Goal: Information Seeking & Learning: Learn about a topic

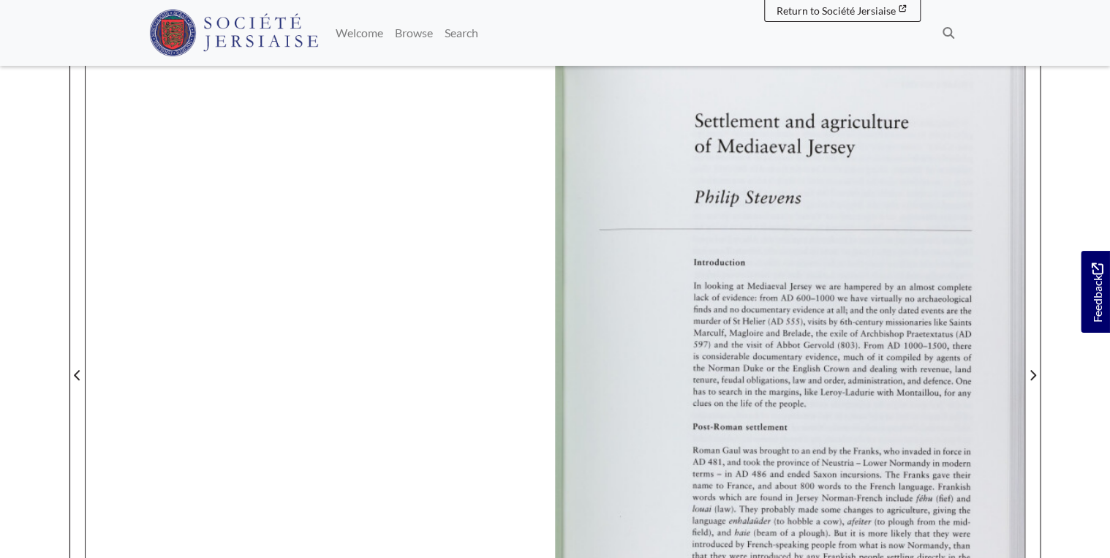
scroll to position [351, 0]
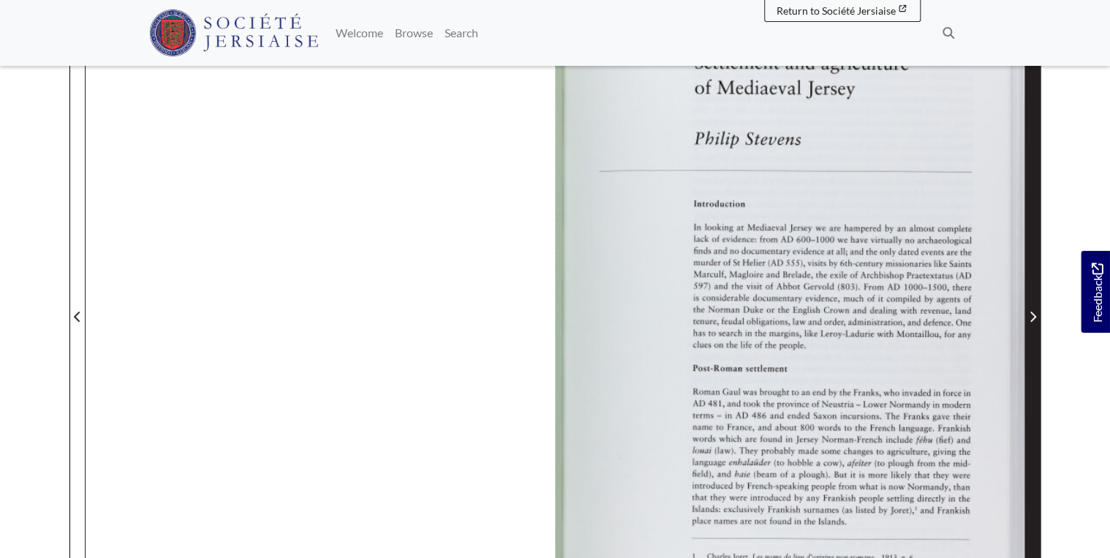
click at [576, 296] on span "Next Page" at bounding box center [1032, 307] width 15 height 662
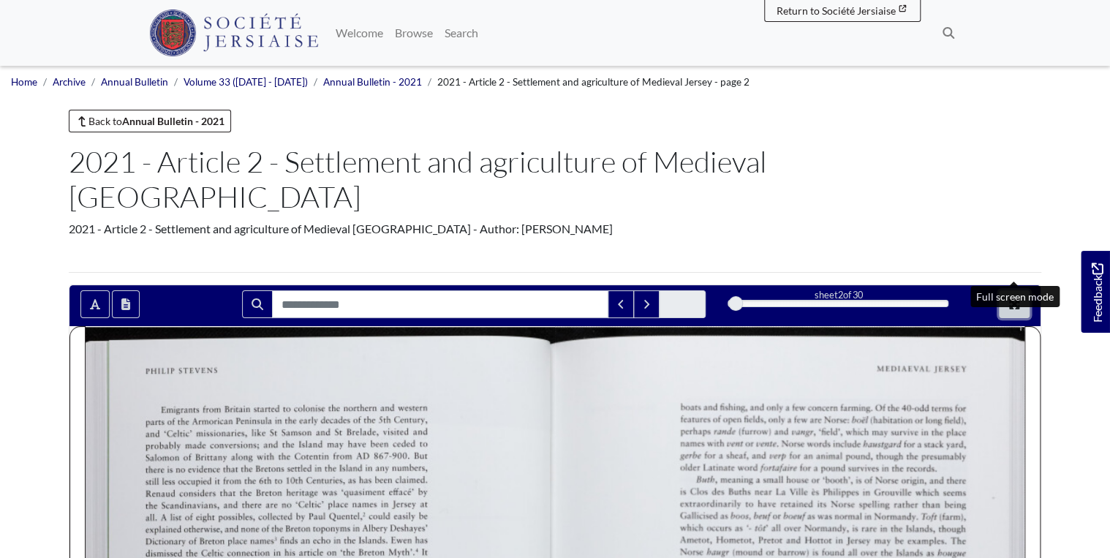
click at [576, 298] on icon "Full screen mode" at bounding box center [1014, 304] width 12 height 12
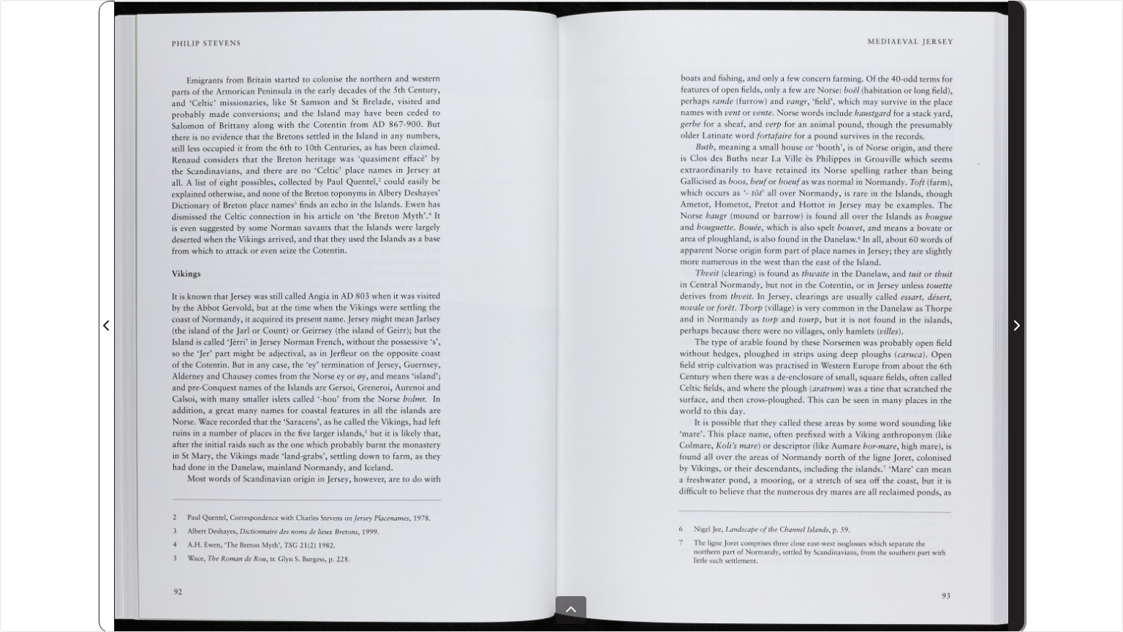
click at [576, 311] on span "Next Page" at bounding box center [1016, 316] width 15 height 630
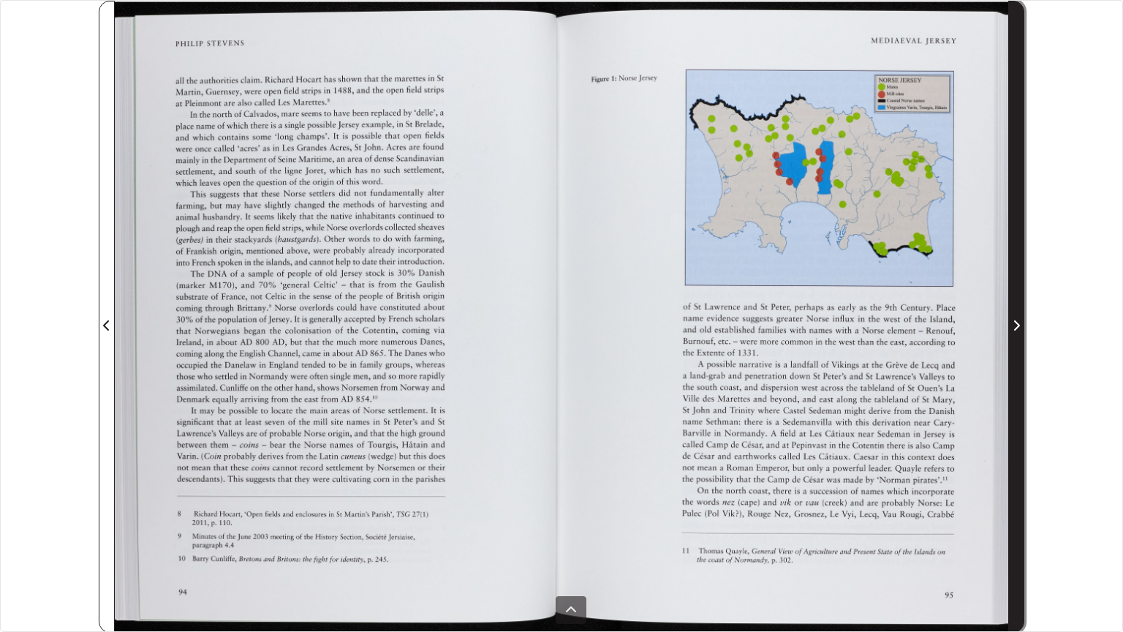
click at [576, 327] on icon "Next Page" at bounding box center [1015, 325] width 7 height 12
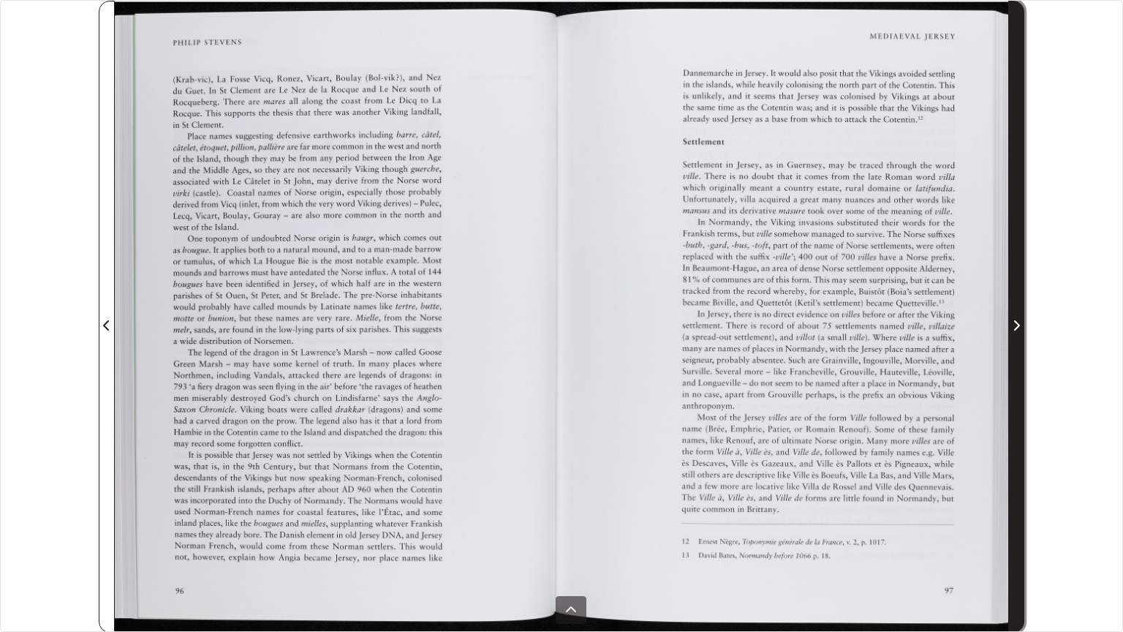
click at [576, 346] on span "Next Page" at bounding box center [1016, 316] width 15 height 630
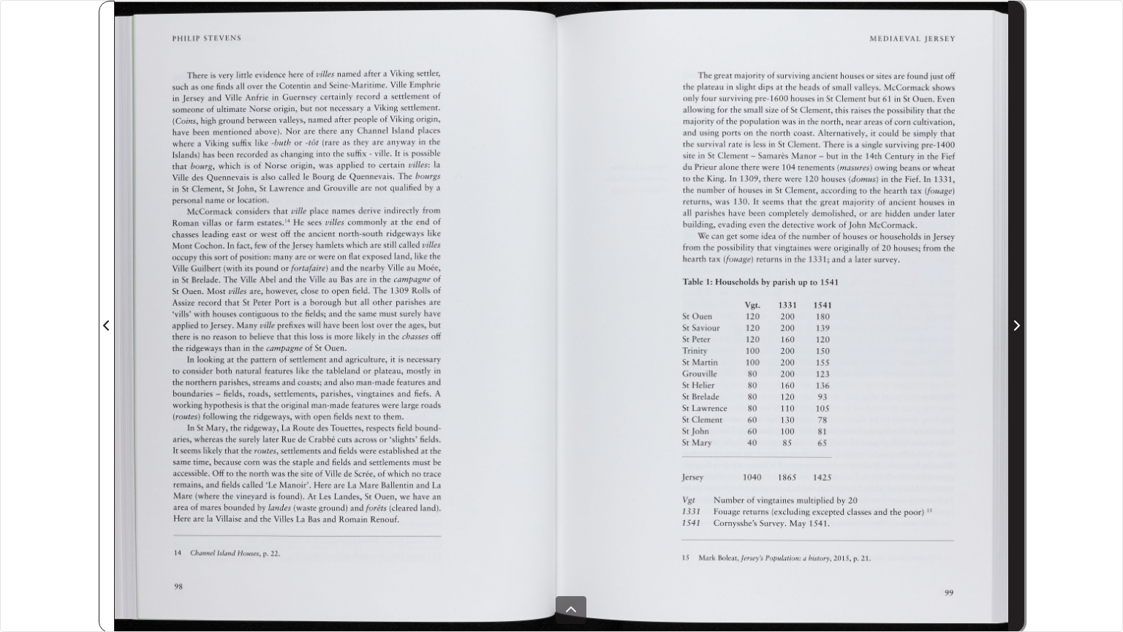
click at [576, 324] on icon "Next Page" at bounding box center [1017, 325] width 6 height 10
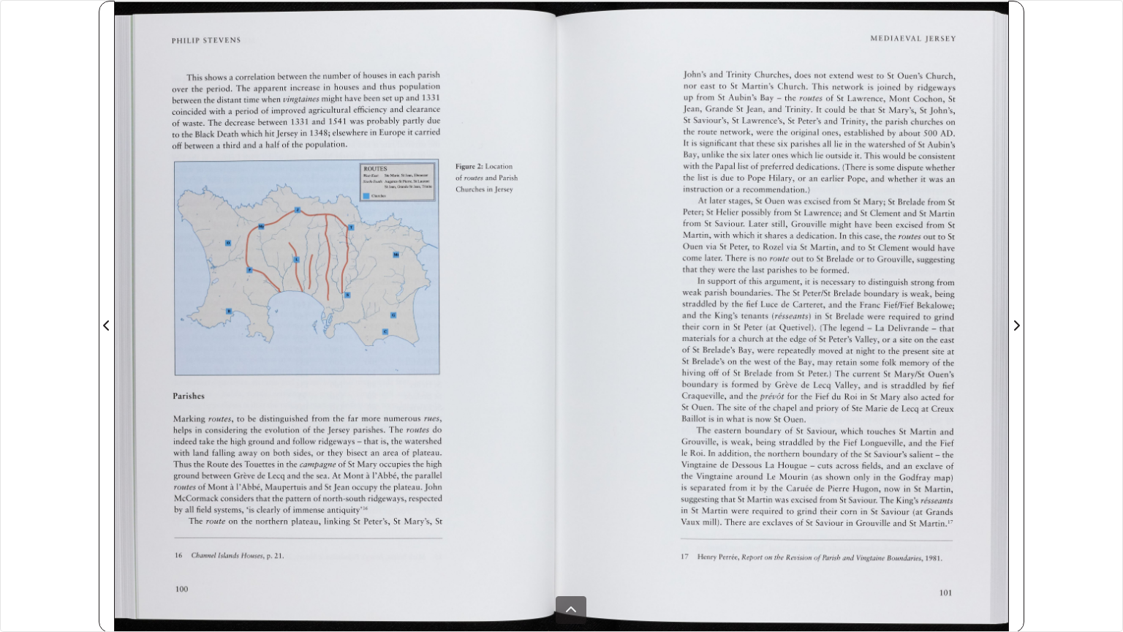
drag, startPoint x: 724, startPoint y: 477, endPoint x: 719, endPoint y: 484, distance: 7.9
drag, startPoint x: 719, startPoint y: 484, endPoint x: 325, endPoint y: 368, distance: 411.2
click at [325, 348] on div at bounding box center [338, 317] width 447 height 632
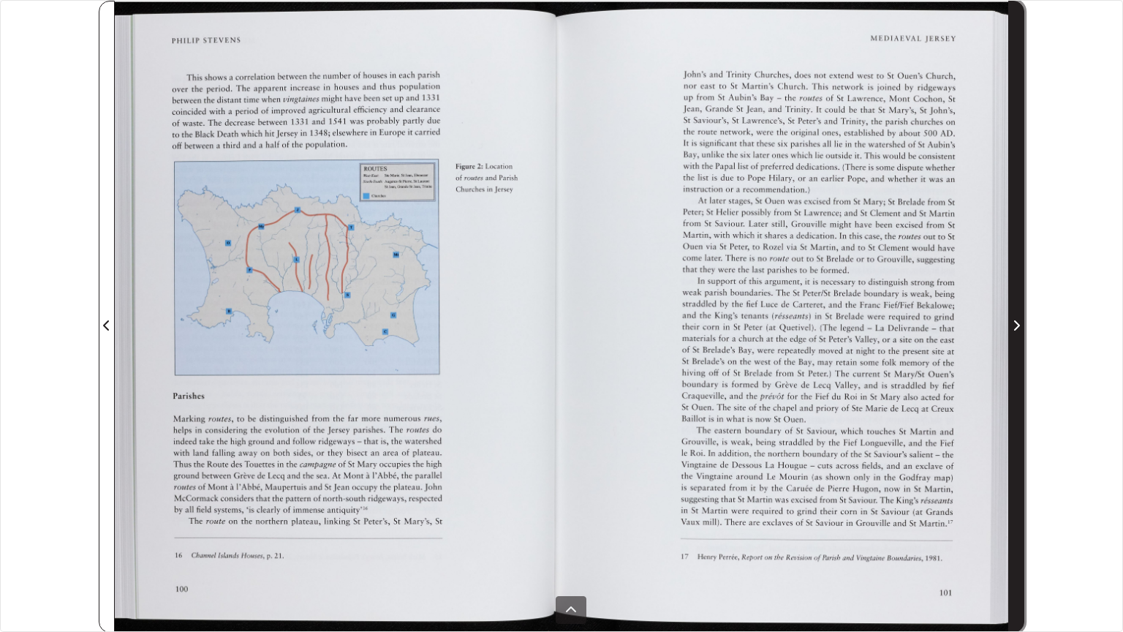
click at [576, 348] on span "Next Page" at bounding box center [1016, 316] width 15 height 630
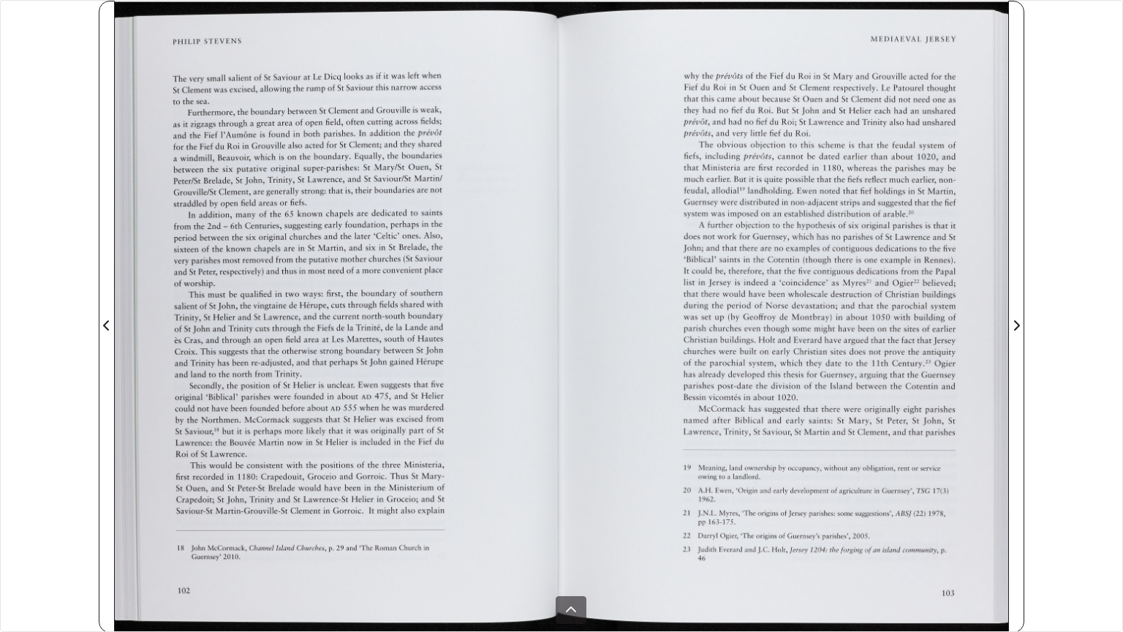
drag, startPoint x: 477, startPoint y: 479, endPoint x: 319, endPoint y: 374, distance: 189.7
click at [319, 348] on div at bounding box center [338, 317] width 447 height 632
click at [316, 348] on div at bounding box center [338, 317] width 447 height 632
drag, startPoint x: 316, startPoint y: 383, endPoint x: 239, endPoint y: 393, distance: 78.1
click at [239, 348] on div at bounding box center [338, 317] width 447 height 632
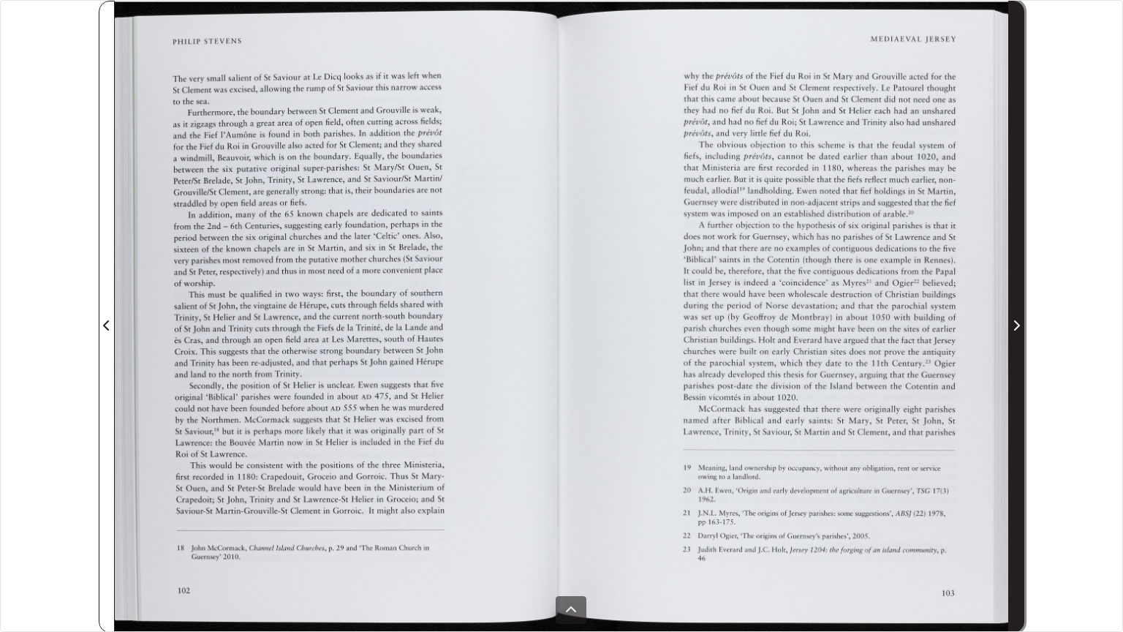
click at [576, 336] on span "Next Page" at bounding box center [1016, 316] width 15 height 630
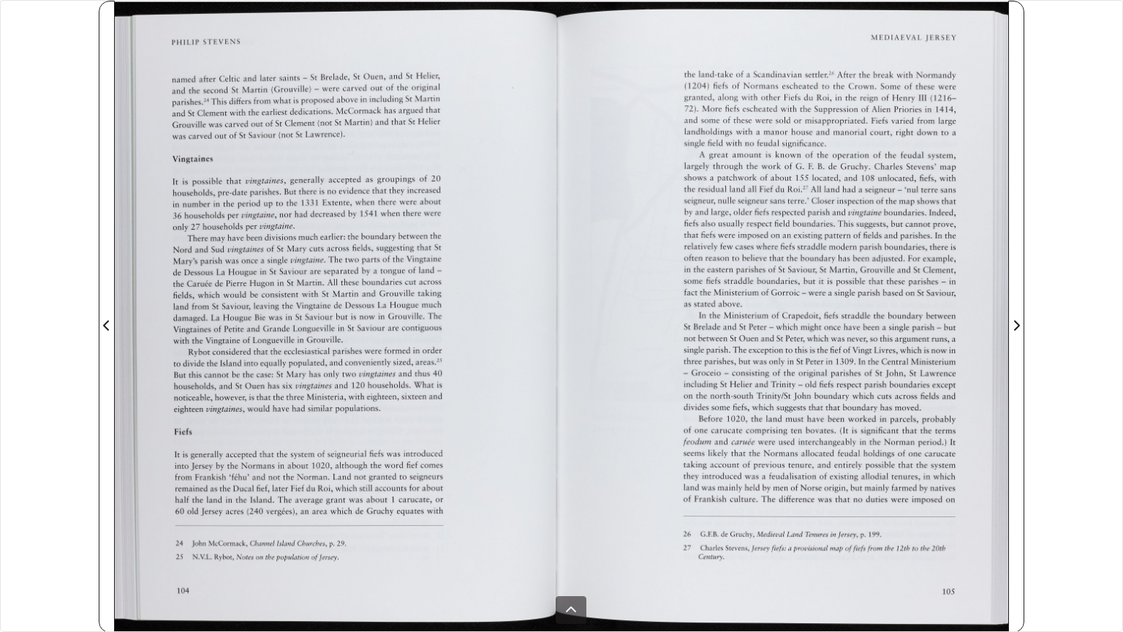
drag, startPoint x: 966, startPoint y: 462, endPoint x: 522, endPoint y: 381, distance: 451.0
click at [522, 348] on div at bounding box center [338, 317] width 447 height 632
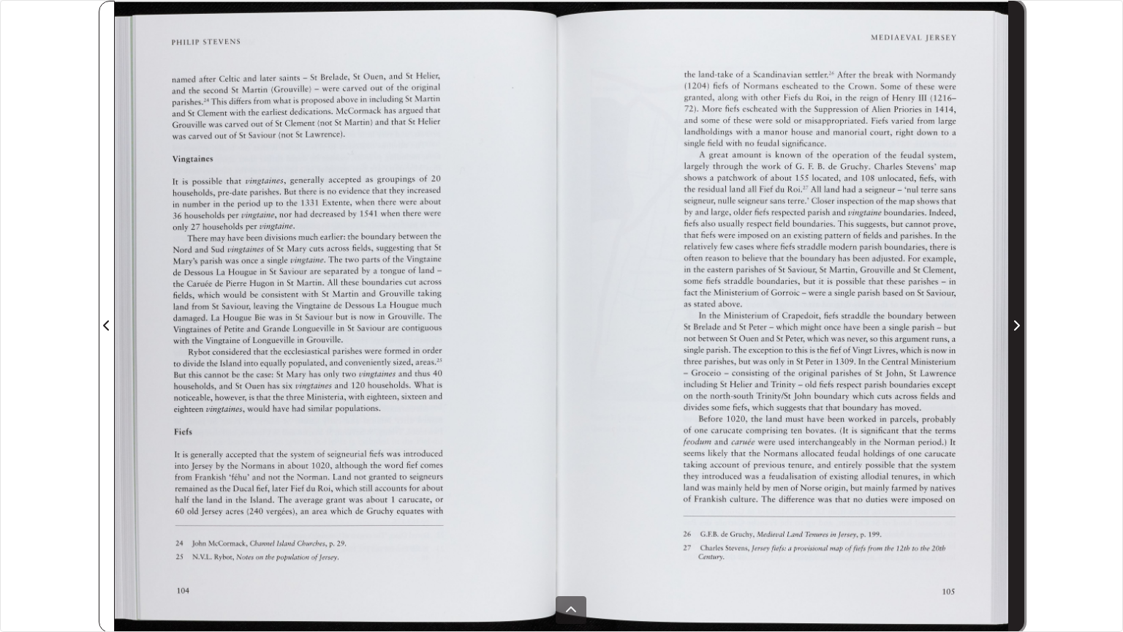
click at [576, 348] on span "Next Page" at bounding box center [1016, 316] width 15 height 630
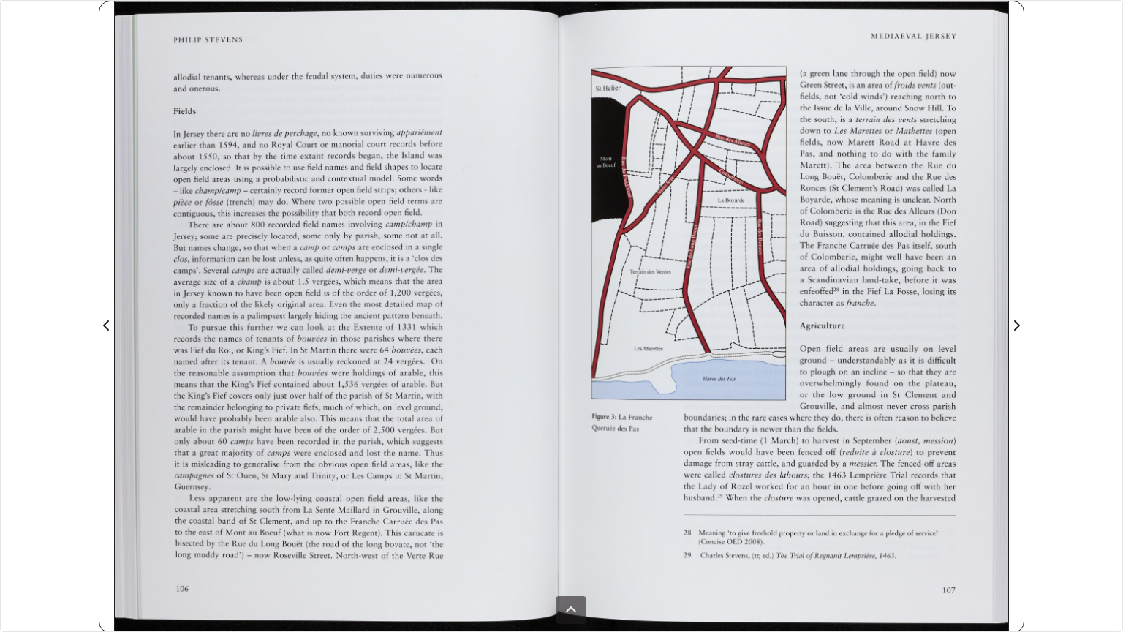
drag, startPoint x: 1009, startPoint y: 348, endPoint x: 56, endPoint y: 223, distance: 962.0
click at [56, 223] on div "sheet 16 of 30 16 **" at bounding box center [561, 316] width 1123 height 632
drag, startPoint x: 306, startPoint y: 355, endPoint x: 263, endPoint y: 310, distance: 62.6
click at [263, 310] on div at bounding box center [338, 317] width 447 height 632
drag, startPoint x: 976, startPoint y: 296, endPoint x: 1050, endPoint y: 314, distance: 76.1
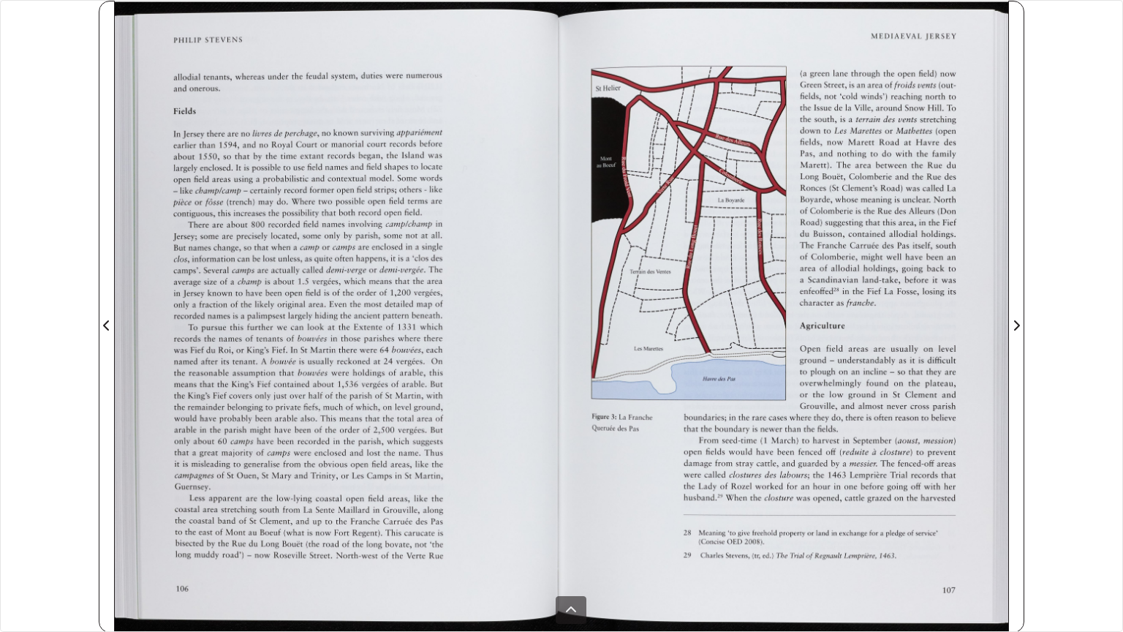
drag, startPoint x: 1050, startPoint y: 314, endPoint x: 1091, endPoint y: 629, distance: 316.9
click at [576, 348] on div "sheet 16 of 30 16 **" at bounding box center [561, 316] width 1123 height 632
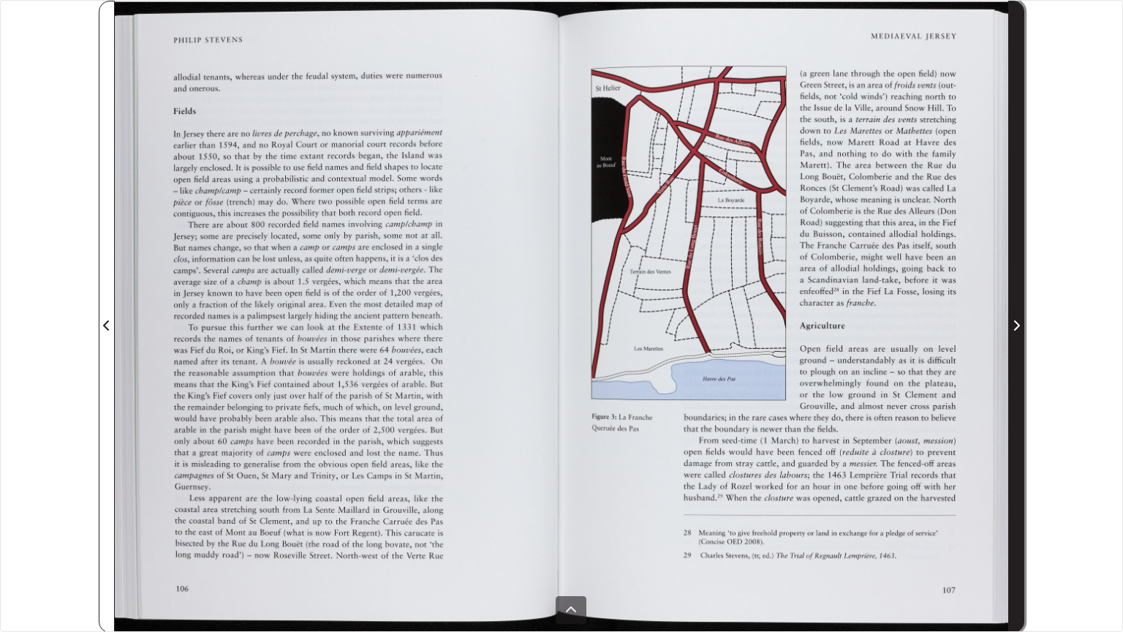
click at [576, 319] on span "Next Page" at bounding box center [1016, 325] width 15 height 18
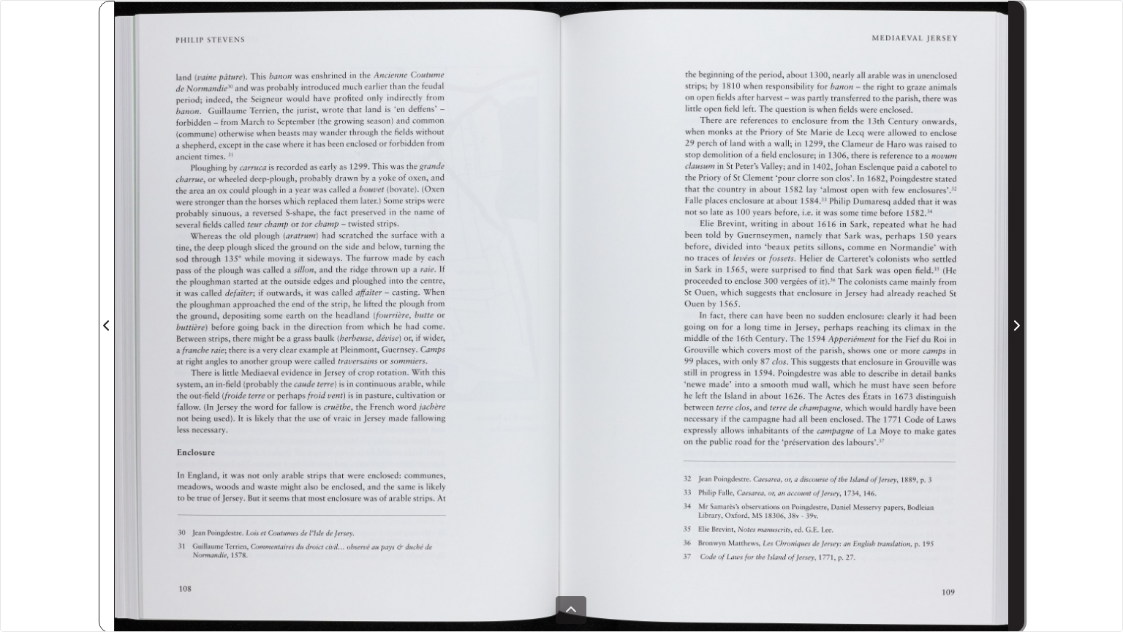
click at [576, 317] on span "Next Page" at bounding box center [1016, 325] width 15 height 18
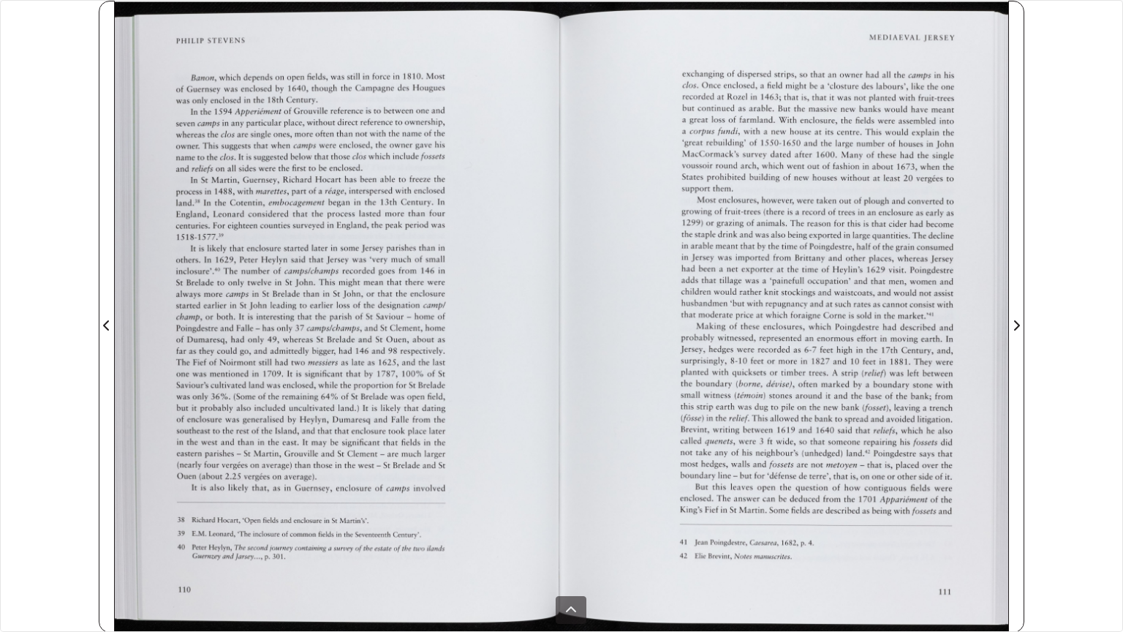
drag, startPoint x: 1020, startPoint y: 317, endPoint x: 1026, endPoint y: 257, distance: 60.2
click at [576, 257] on div "sheet 20 of 30 20 **" at bounding box center [561, 316] width 1123 height 632
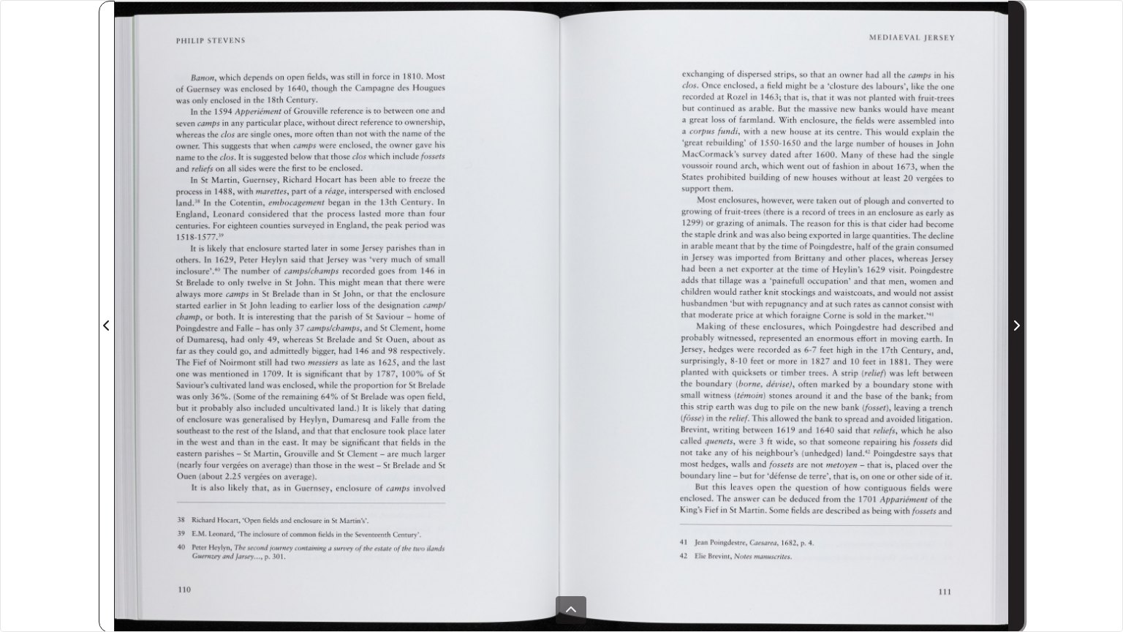
click at [576, 262] on span "Next Page" at bounding box center [1016, 316] width 15 height 630
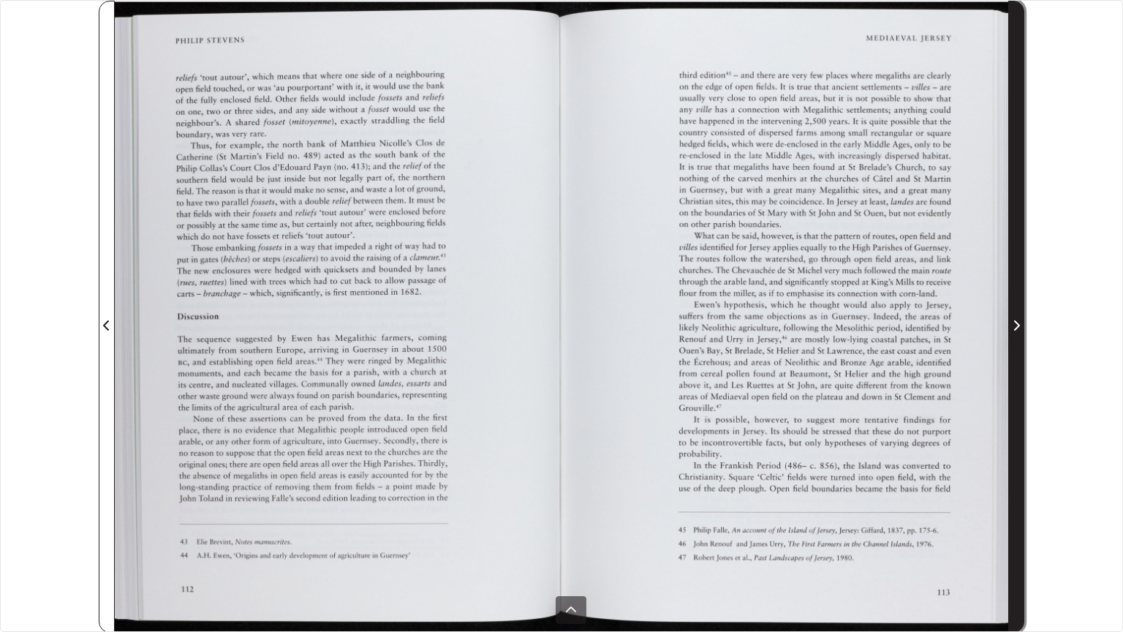
click at [576, 262] on span "Next Page" at bounding box center [1016, 316] width 15 height 630
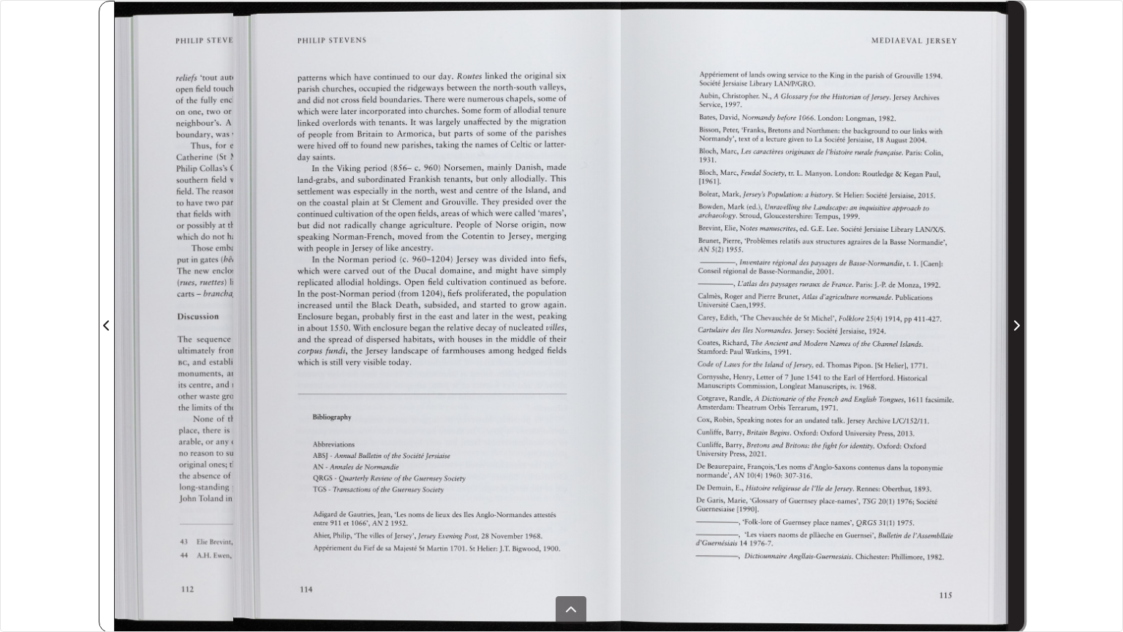
click at [576, 262] on span "Next Page" at bounding box center [1016, 316] width 15 height 630
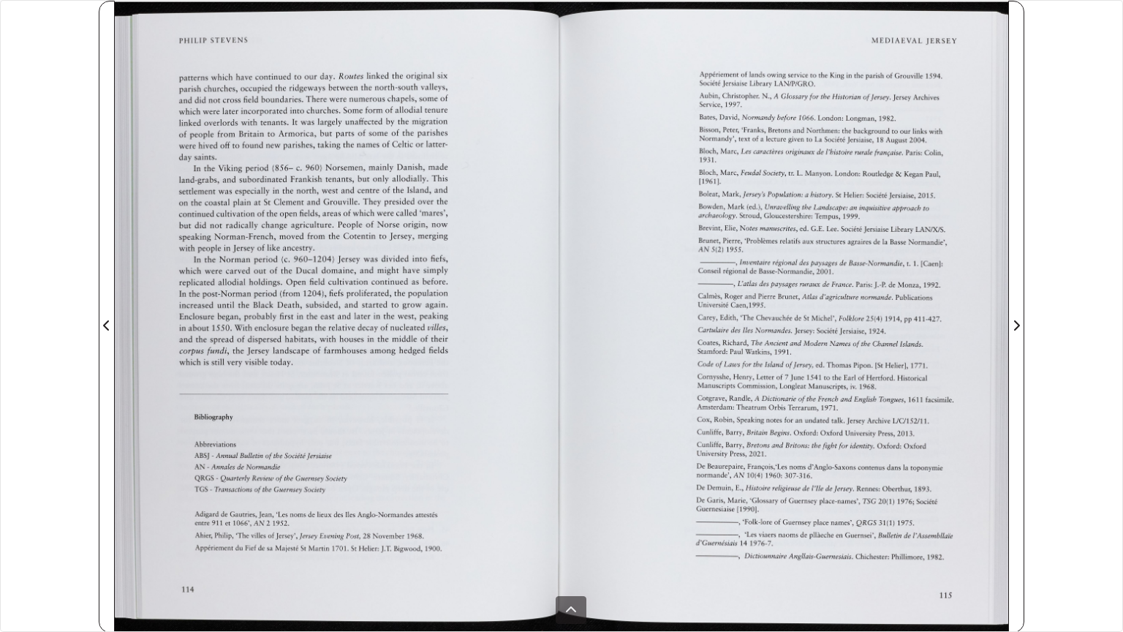
click at [115, 338] on div at bounding box center [338, 317] width 447 height 632
click at [96, 322] on div "sheet 24 of 30 24 **" at bounding box center [561, 316] width 1123 height 632
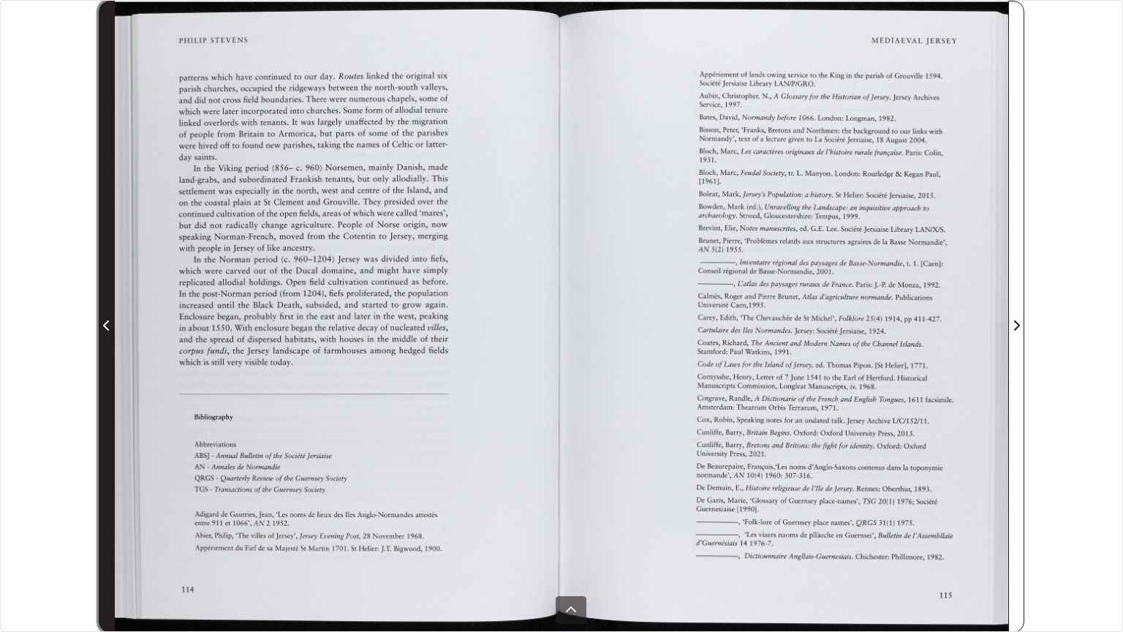
click at [102, 322] on span "Previous Page" at bounding box center [106, 325] width 15 height 18
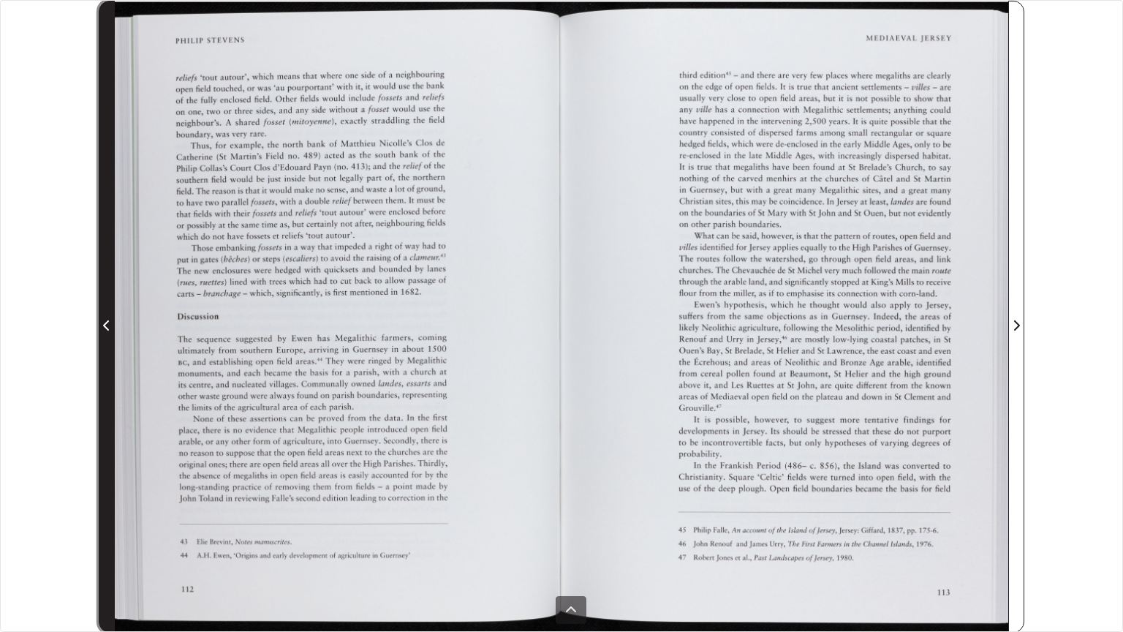
click at [102, 321] on span "Previous Page" at bounding box center [106, 325] width 15 height 18
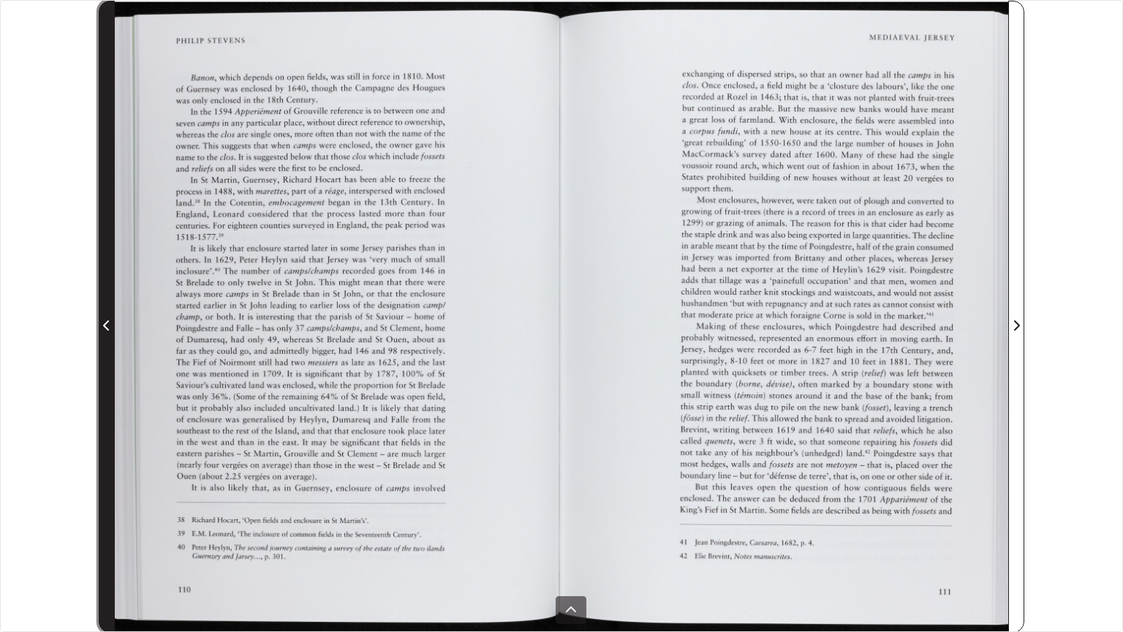
click at [102, 321] on span "Previous Page" at bounding box center [106, 325] width 15 height 18
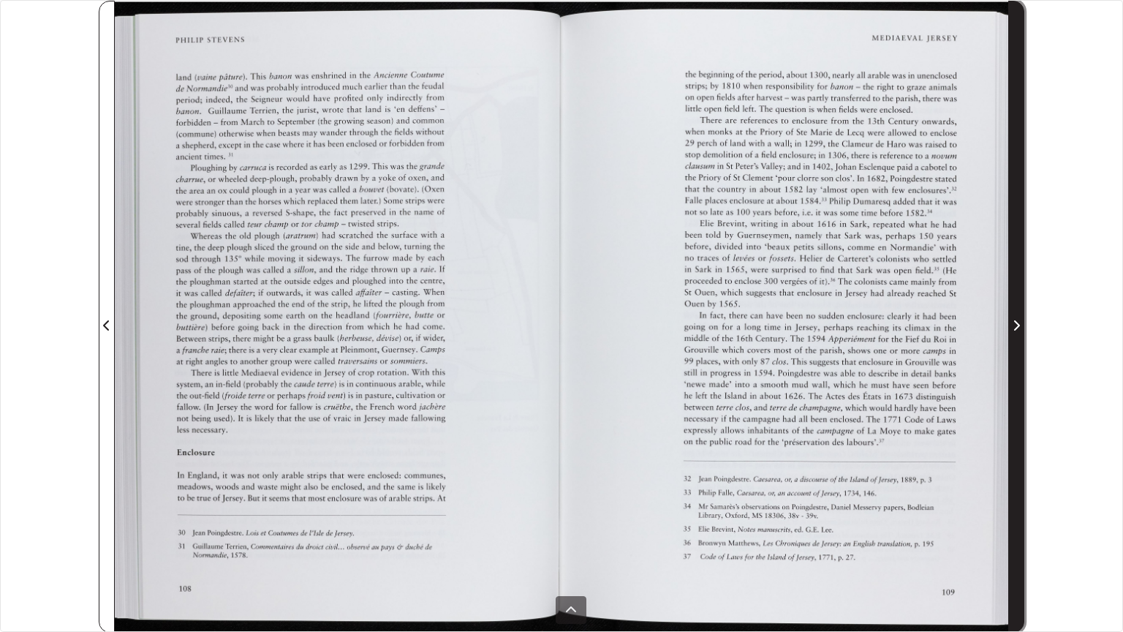
click at [576, 325] on icon "Next Page" at bounding box center [1017, 325] width 6 height 10
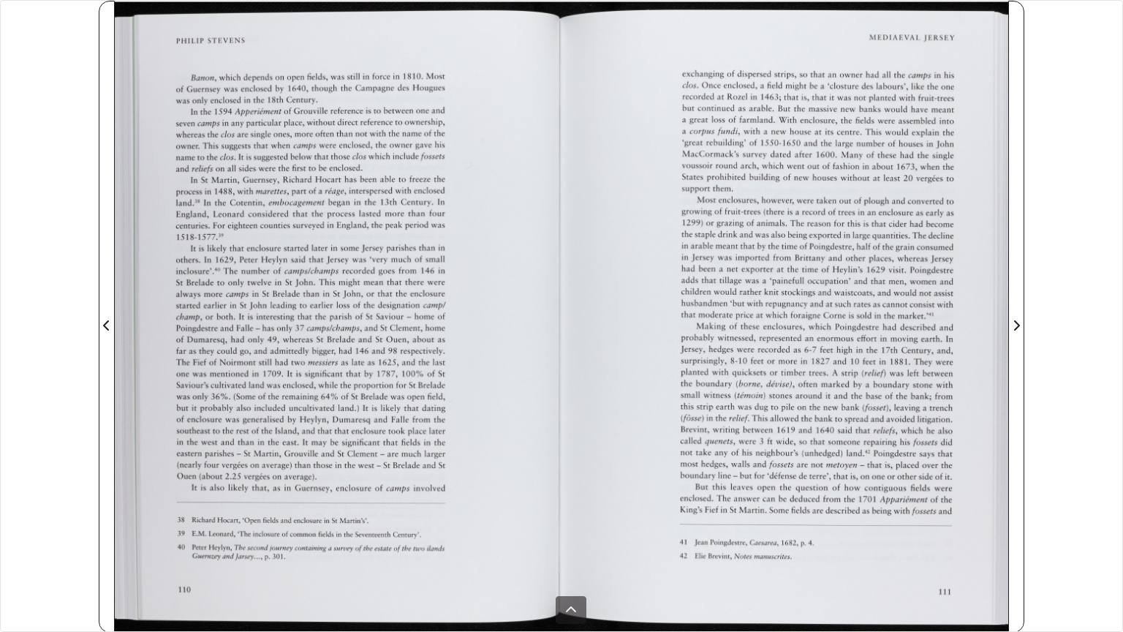
click at [576, 0] on div "sheet 20 of 30 20 **" at bounding box center [561, 316] width 1123 height 632
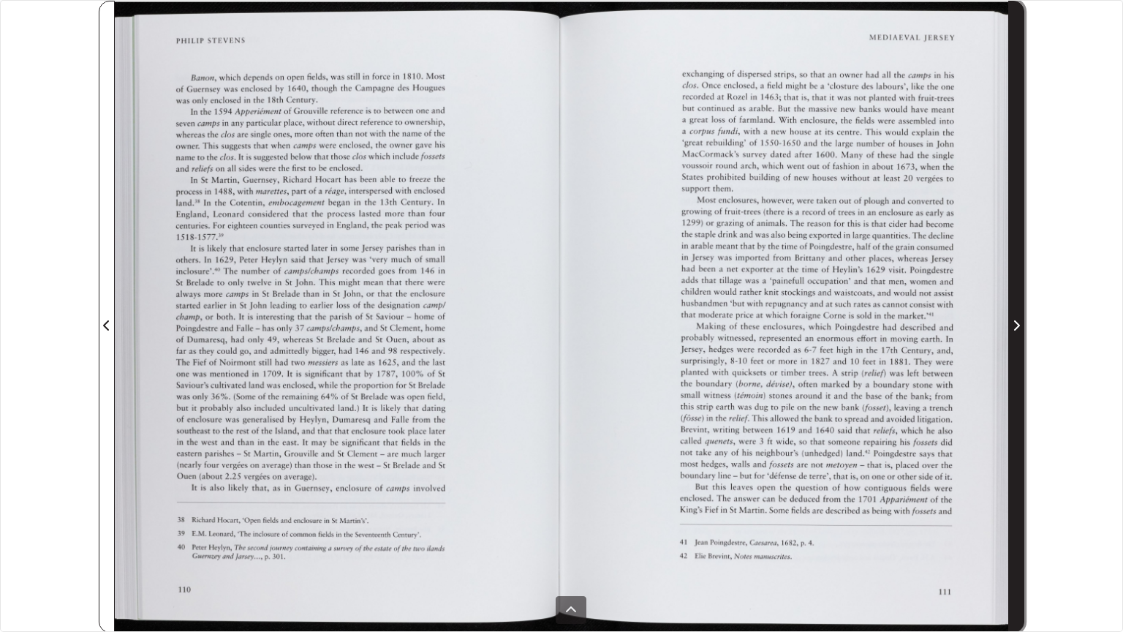
click at [576, 313] on span "Next Page" at bounding box center [1016, 316] width 15 height 630
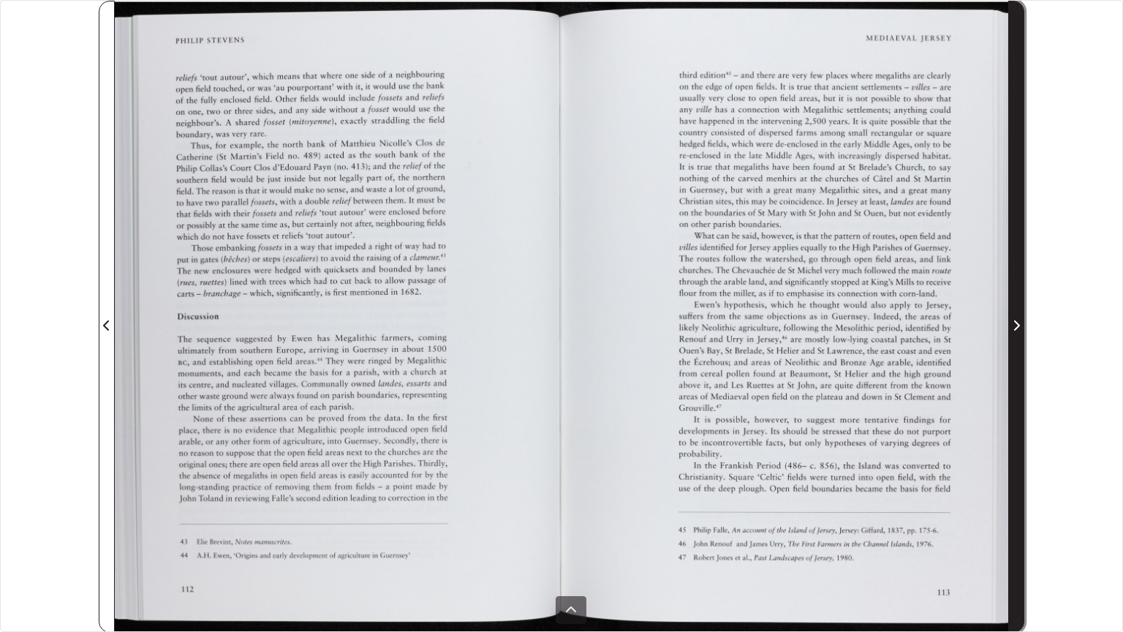
click at [576, 315] on span "Next Page" at bounding box center [1016, 316] width 15 height 630
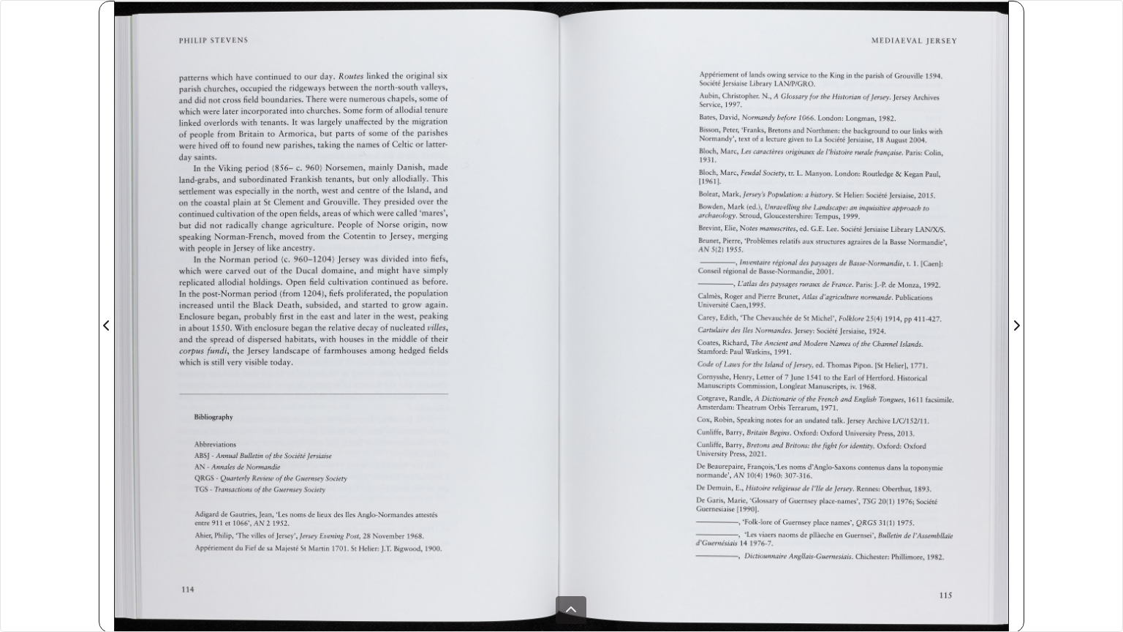
drag, startPoint x: 1023, startPoint y: 315, endPoint x: 1099, endPoint y: 99, distance: 229.3
click at [576, 99] on div "sheet 24 of 30 24 **" at bounding box center [561, 316] width 1123 height 632
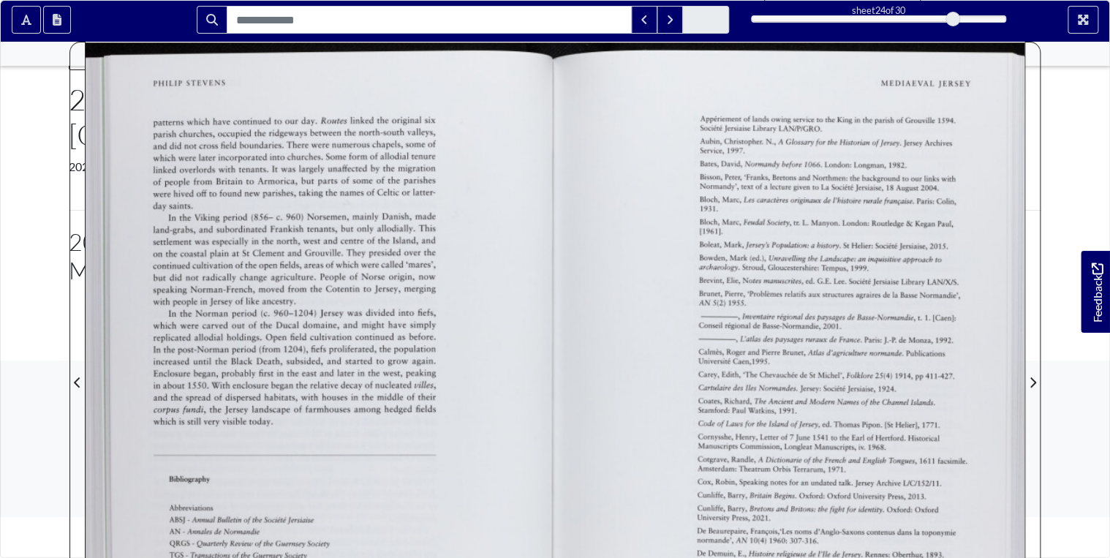
scroll to position [526, 0]
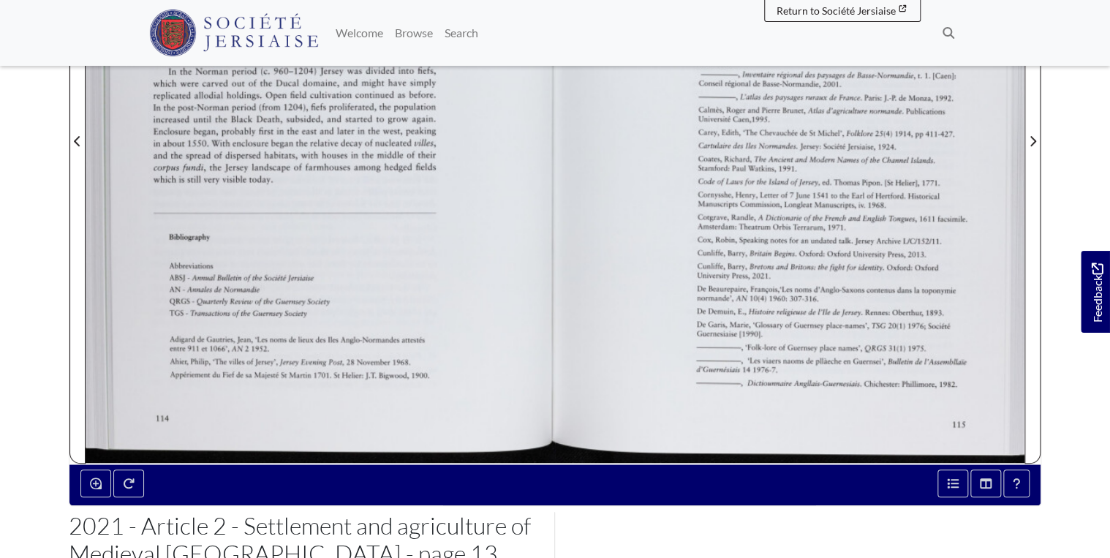
click at [576, 262] on div at bounding box center [789, 132] width 469 height 664
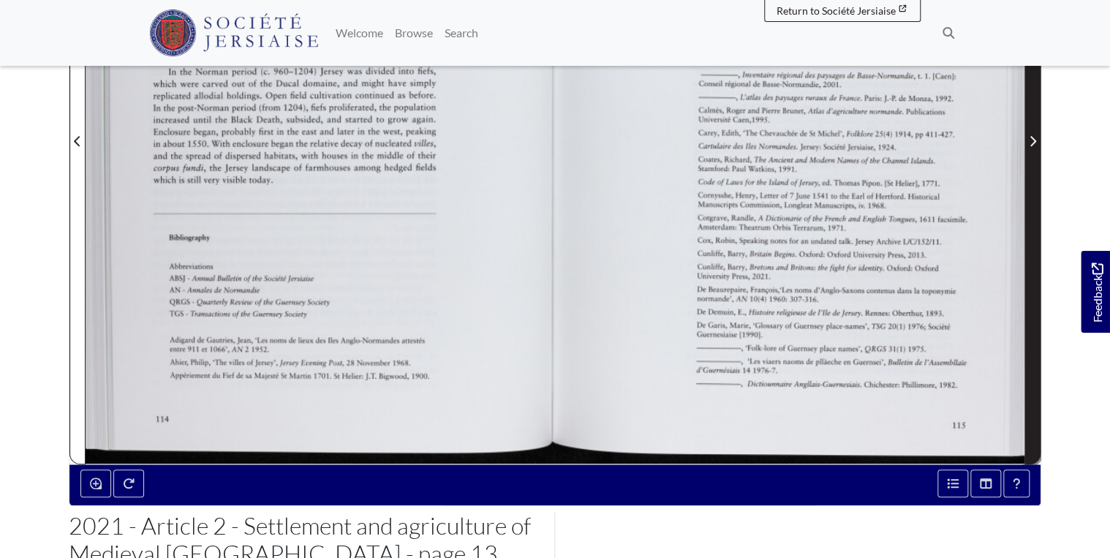
click at [576, 85] on span "Next Page" at bounding box center [1032, 131] width 15 height 662
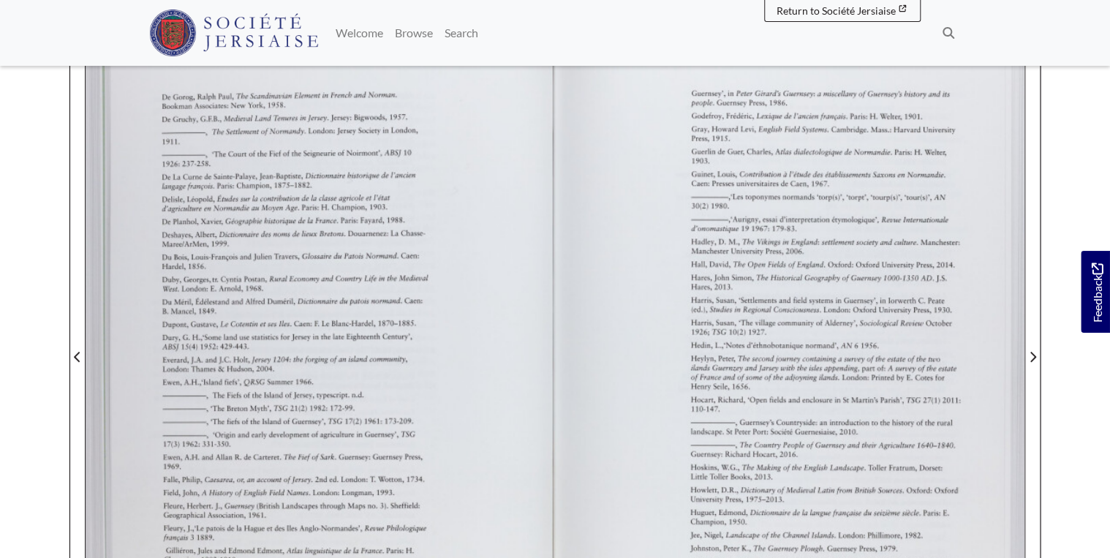
scroll to position [234, 0]
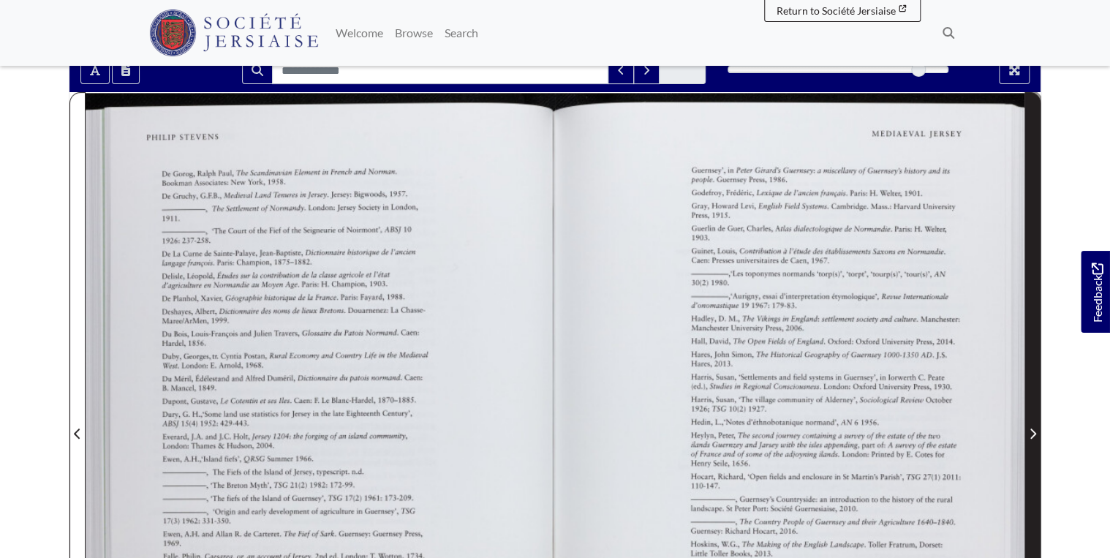
click at [576, 348] on span "Next Page" at bounding box center [1032, 424] width 15 height 662
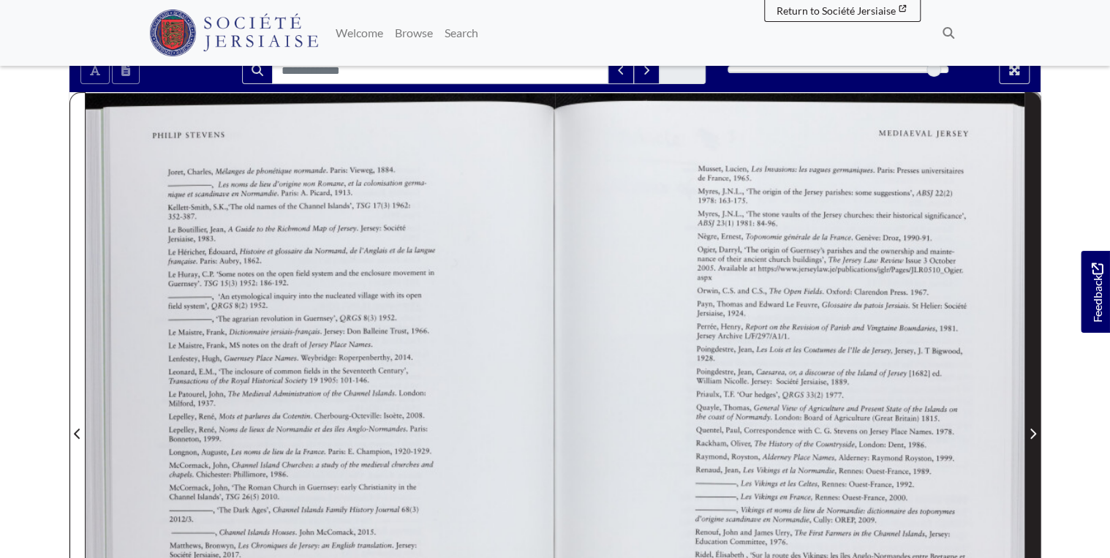
click at [576, 348] on span "Next Page" at bounding box center [1032, 424] width 15 height 662
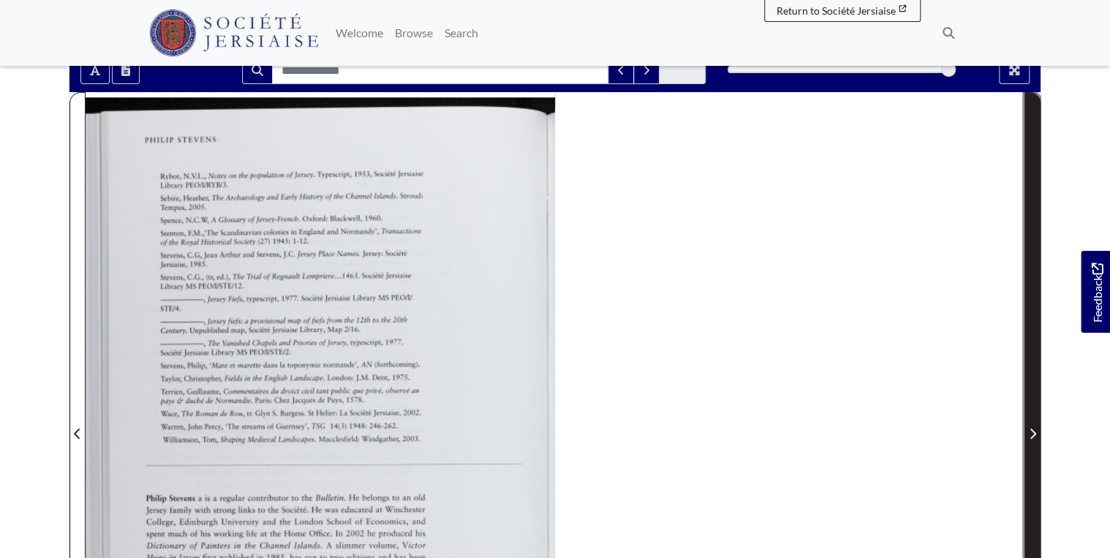
click at [576, 348] on span "Next Page" at bounding box center [1032, 424] width 15 height 662
